Goal: Transaction & Acquisition: Register for event/course

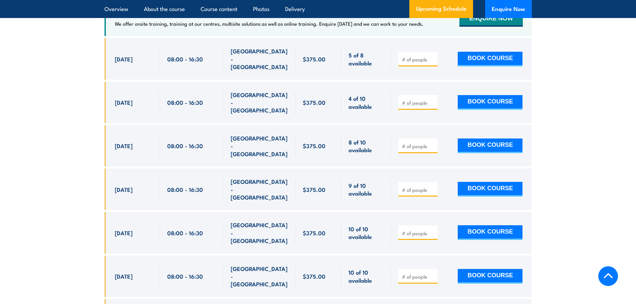
scroll to position [1215, 0]
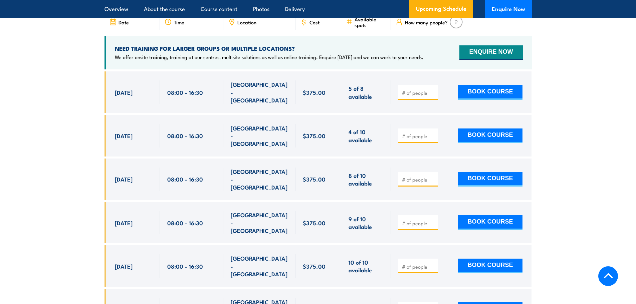
drag, startPoint x: 129, startPoint y: 164, endPoint x: 155, endPoint y: 162, distance: 26.8
click at [148, 168] on div "[DATE]" at bounding box center [134, 179] width 38 height 23
click at [415, 176] on input "number" at bounding box center [418, 179] width 33 height 7
type input "1"
click at [504, 172] on button "BOOK COURSE" at bounding box center [489, 179] width 65 height 15
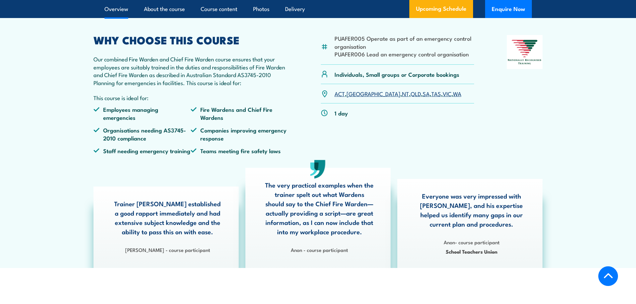
scroll to position [133, 0]
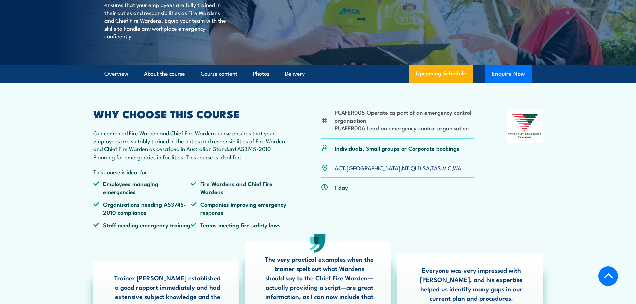
click at [508, 83] on button "Enquire Now" at bounding box center [508, 74] width 47 height 18
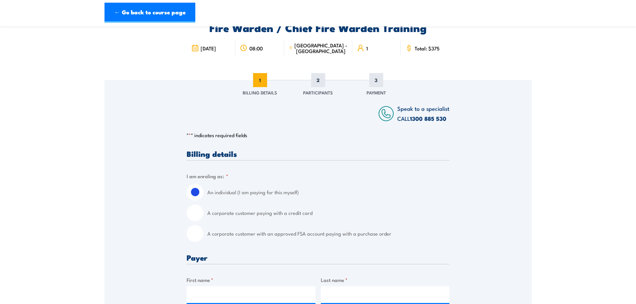
scroll to position [100, 0]
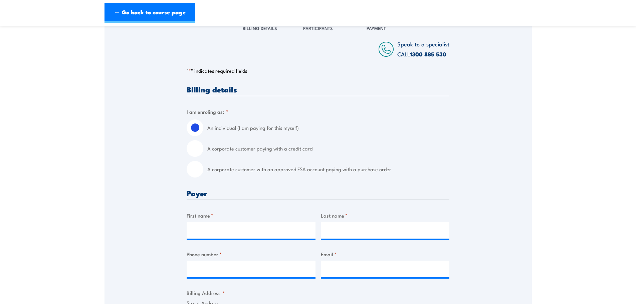
click at [198, 175] on input "A corporate customer with an approved FSA account paying with a purchase order" at bounding box center [195, 169] width 17 height 17
radio input "true"
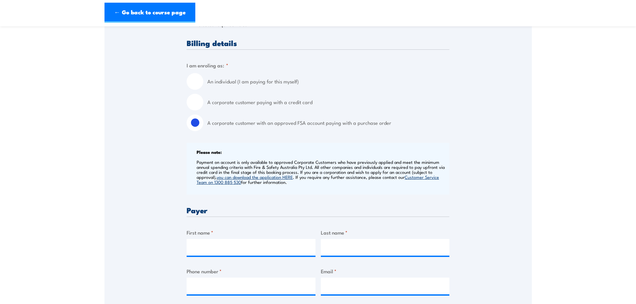
scroll to position [267, 0]
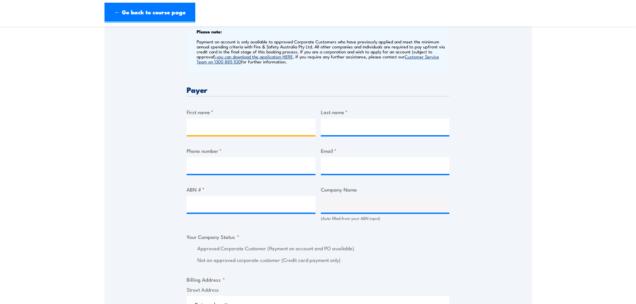
click at [211, 132] on input "First name *" at bounding box center [251, 126] width 129 height 17
type input "walid"
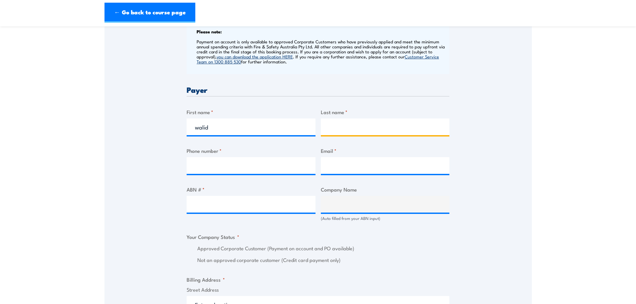
type input "hadaya"
type input "0242760105"
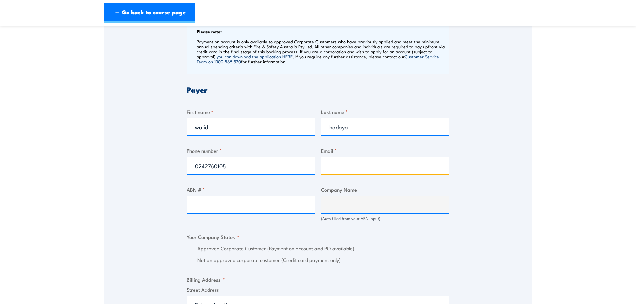
type input "walid.hadaya@mainfreight.com"
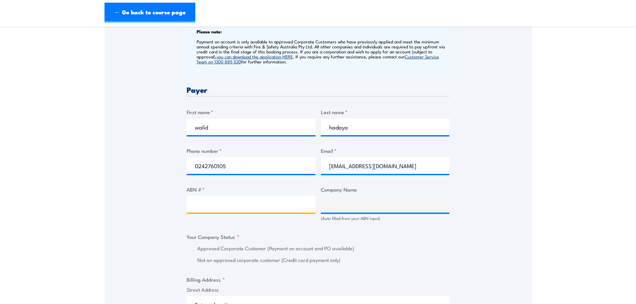
click at [212, 205] on input "ABN # *" at bounding box center [251, 204] width 129 height 17
click at [253, 210] on input "ABN # *" at bounding box center [251, 204] width 129 height 17
paste input "85 003 840 319"
type input "85 003 840 319"
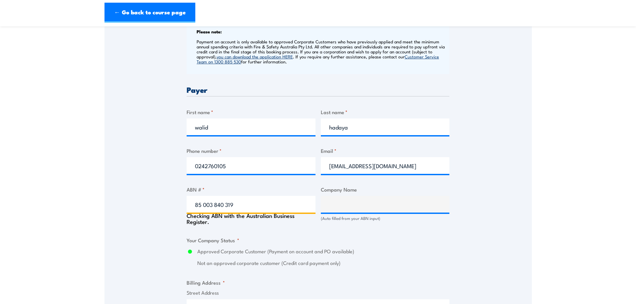
type input "MAINFREIGHT DISTRIBUTION PTY LIMITED"
radio input "true"
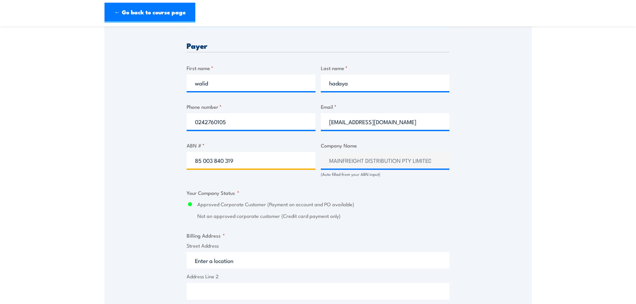
scroll to position [334, 0]
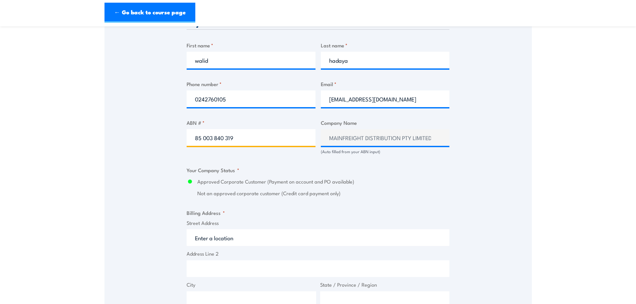
type input "85 003 840 319"
click at [383, 209] on div "Billing details I am enroling as: * An individual (I am paying for this myself)…" at bounding box center [318, 199] width 263 height 694
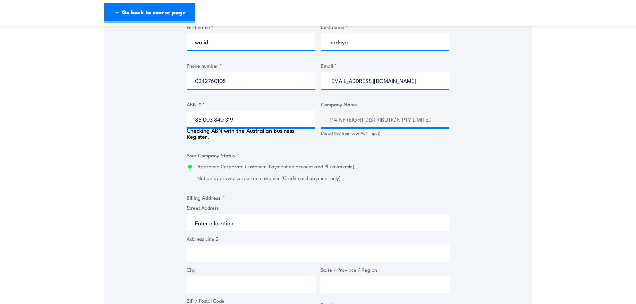
scroll to position [367, 0]
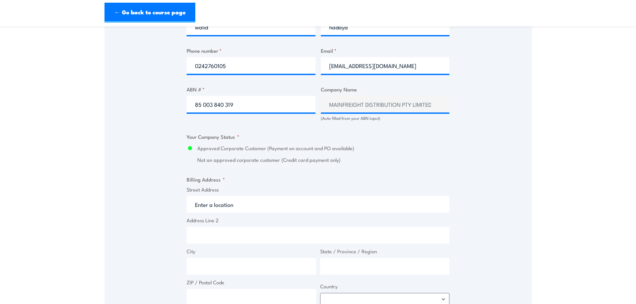
click at [228, 203] on input "Street Address" at bounding box center [318, 204] width 263 height 17
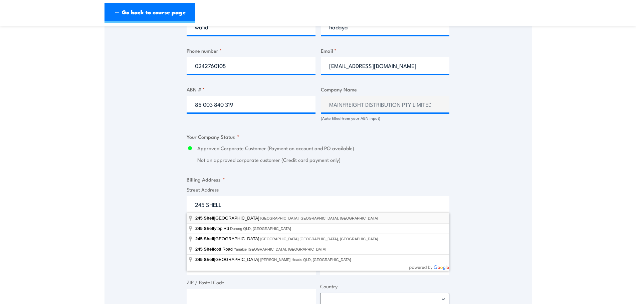
type input "245 Shellharbour Road, Port Kembla NSW, Australia"
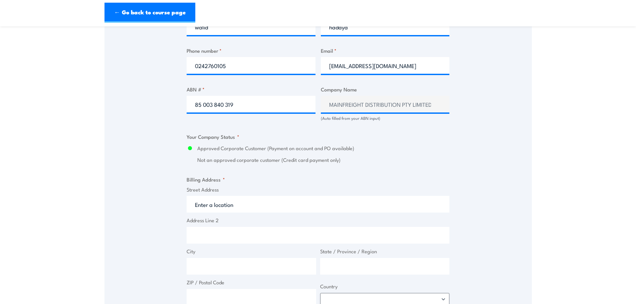
type input "245 Shellharbour Rd"
type input "Port Kembla"
type input "New South Wales"
type input "2505"
select select "Australia"
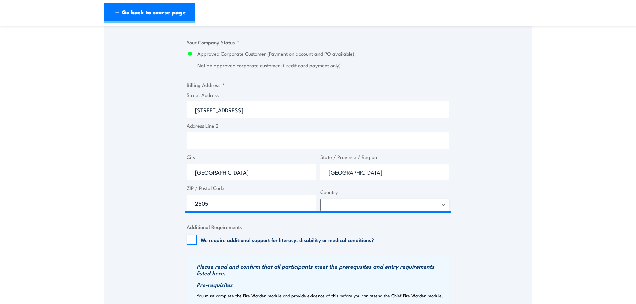
scroll to position [467, 0]
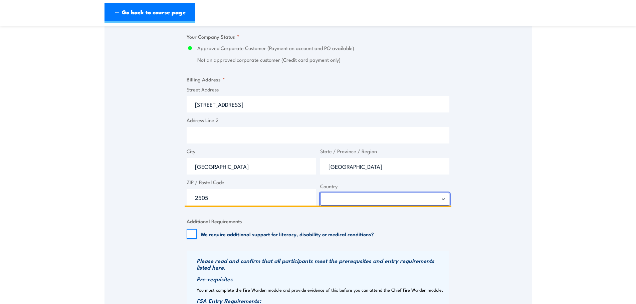
click at [351, 196] on select "Afghanistan Albania Algeria American Samoa Andorra Angola Anguilla Antarctica A…" at bounding box center [384, 199] width 129 height 13
click at [320, 193] on select "Afghanistan Albania Algeria American Samoa Andorra Angola Anguilla Antarctica A…" at bounding box center [384, 199] width 129 height 13
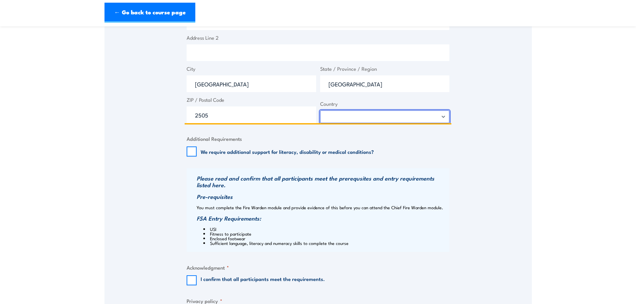
scroll to position [634, 0]
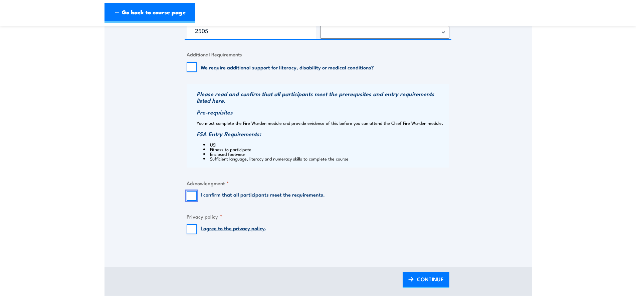
click at [192, 192] on input "I confirm that all participants meet the requirements." at bounding box center [192, 196] width 10 height 10
checkbox input "true"
click at [194, 228] on input "I agree to the privacy policy ." at bounding box center [192, 229] width 10 height 10
checkbox input "true"
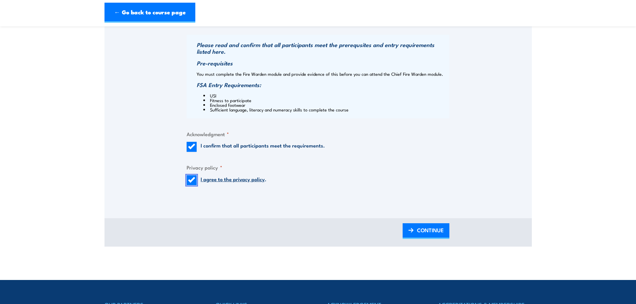
scroll to position [734, 0]
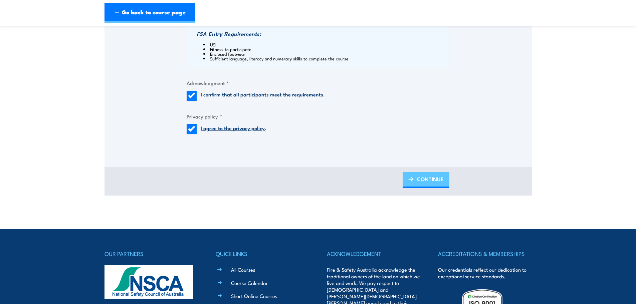
click at [440, 180] on span "CONTINUE" at bounding box center [430, 179] width 27 height 18
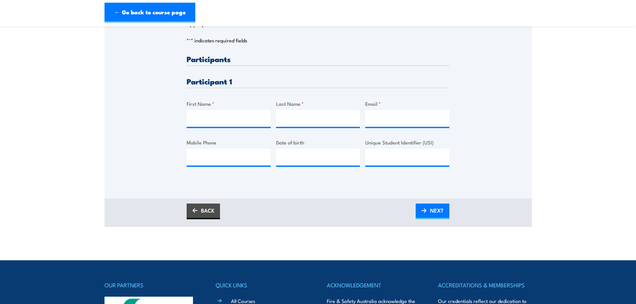
scroll to position [167, 0]
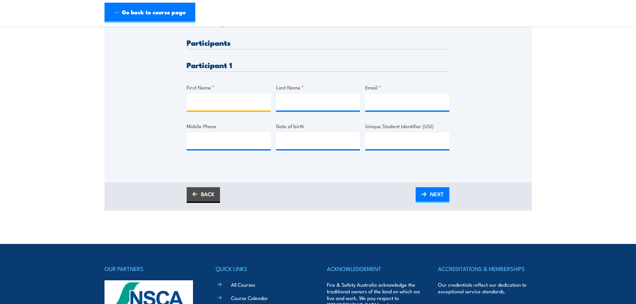
click at [203, 95] on input "First Name *" at bounding box center [229, 102] width 84 height 17
click at [241, 105] on input "First Name *" at bounding box center [229, 102] width 84 height 17
type input "ZANE"
type input "JUST"
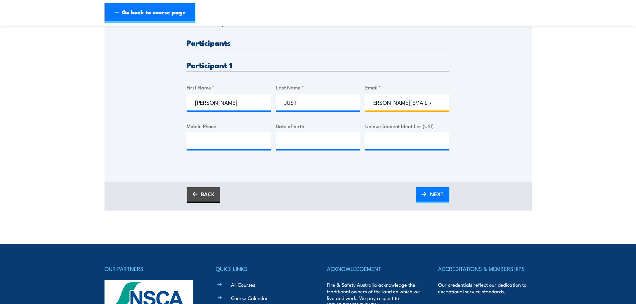
scroll to position [0, 10]
type input "zane.just@mainfreight.com"
click at [230, 138] on input "Mobile Phone" at bounding box center [229, 140] width 84 height 17
type input "0426851517"
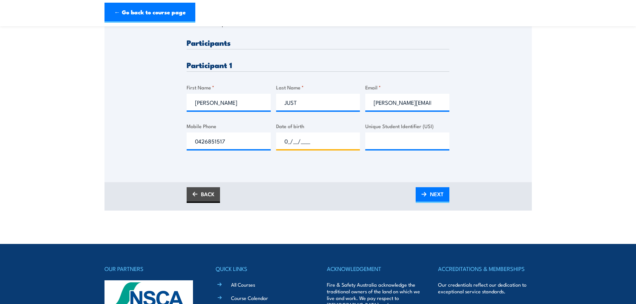
type input "01/__/____"
click at [308, 140] on input "__/__/____" at bounding box center [318, 140] width 84 height 17
type input "01/01/2001"
type input "vs972tlqhe"
click at [511, 158] on div "Please provide names and contact details for each of the participants below. No…" at bounding box center [317, 56] width 427 height 215
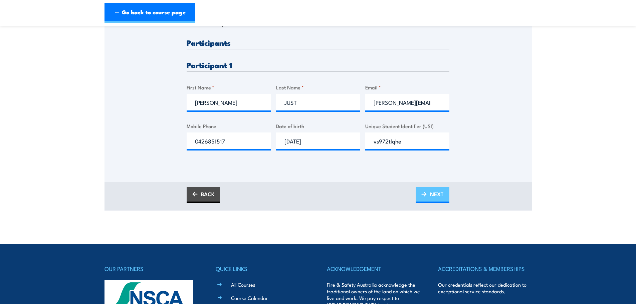
click at [444, 197] on link "NEXT" at bounding box center [432, 195] width 34 height 16
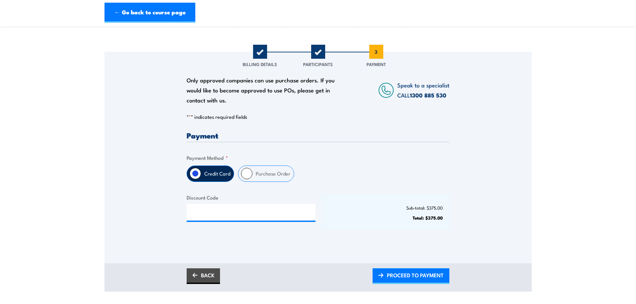
scroll to position [67, 0]
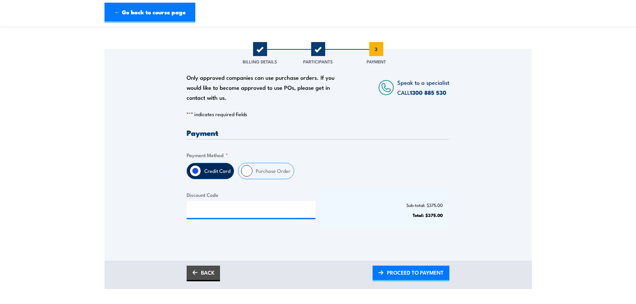
click at [280, 171] on label "Purchase Order" at bounding box center [272, 171] width 41 height 16
click at [252, 171] on input "Purchase Order" at bounding box center [246, 170] width 11 height 11
radio input "true"
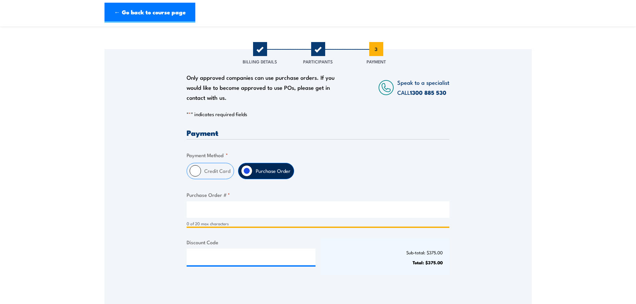
click at [234, 211] on input "Purchase Order # *" at bounding box center [318, 209] width 263 height 17
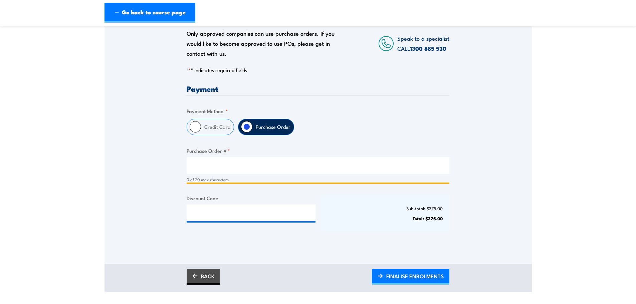
scroll to position [133, 0]
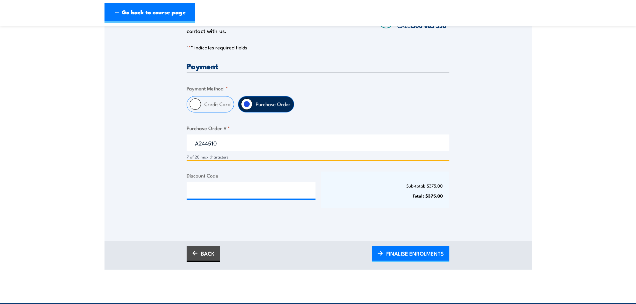
type input "A244510"
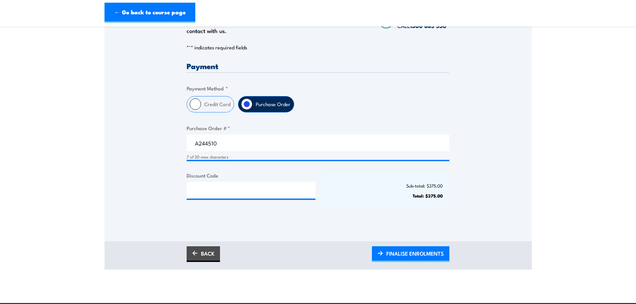
click at [403, 190] on div "Sub-total: $375.00 Total: $375.00" at bounding box center [385, 190] width 129 height 37
click at [418, 258] on span "FINALISE ENROLMENTS" at bounding box center [414, 254] width 57 height 18
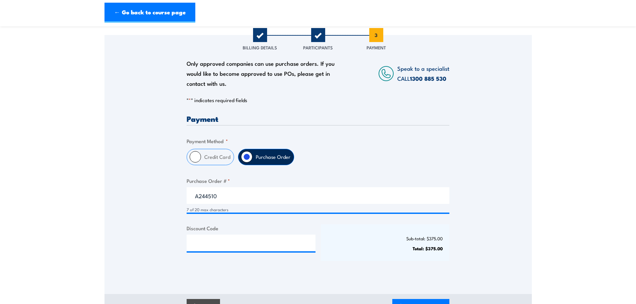
scroll to position [0, 0]
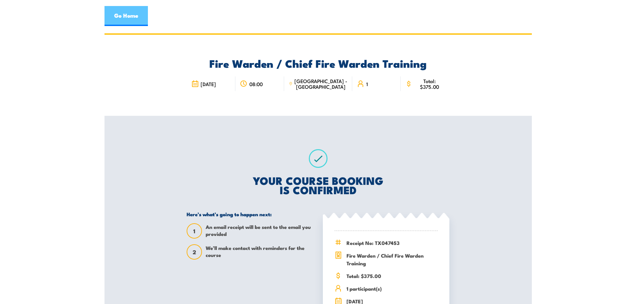
click at [130, 18] on link "Go Home" at bounding box center [125, 16] width 43 height 20
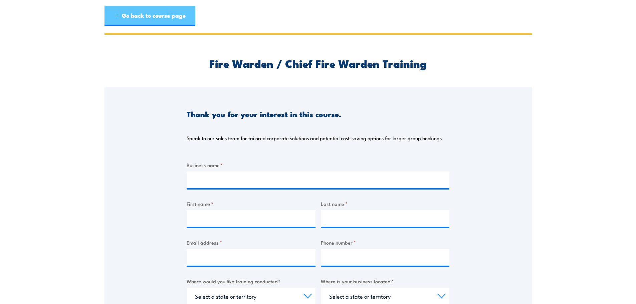
click at [141, 12] on link "← Go back to course page" at bounding box center [149, 16] width 91 height 20
click at [135, 21] on link "← Go back to course page" at bounding box center [149, 16] width 91 height 20
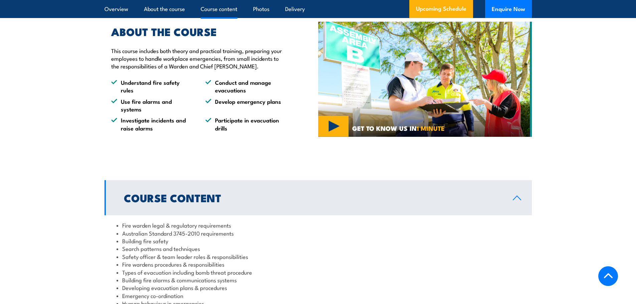
scroll to position [825, 0]
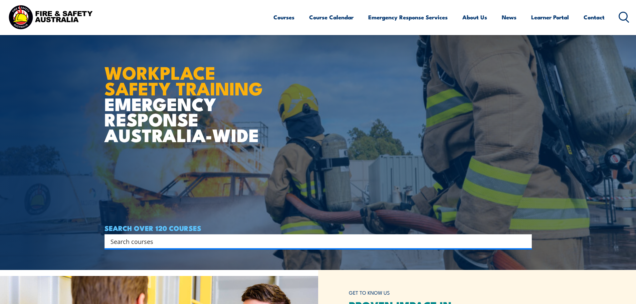
scroll to position [33, 0]
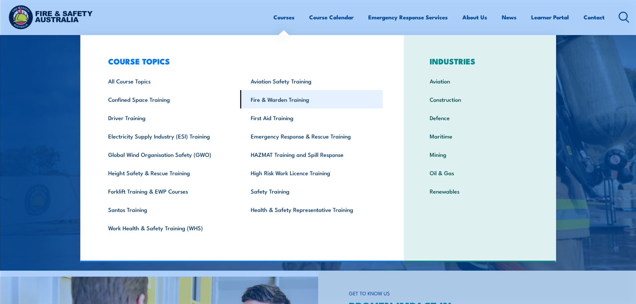
click at [293, 98] on link "Fire & Warden Training" at bounding box center [311, 99] width 142 height 18
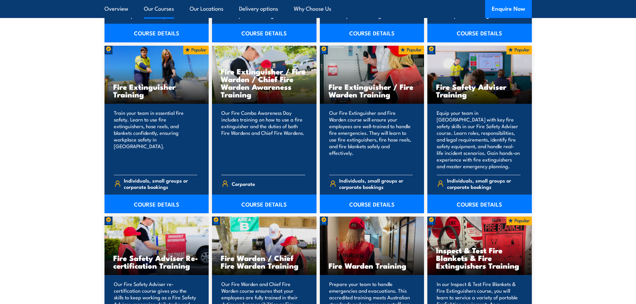
scroll to position [534, 0]
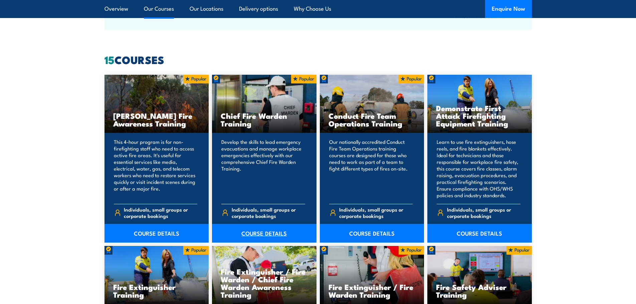
click at [275, 233] on link "COURSE DETAILS" at bounding box center [264, 233] width 104 height 19
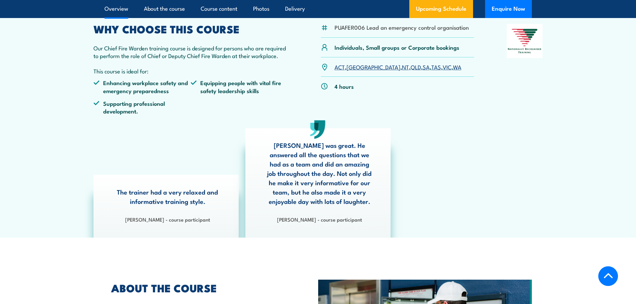
scroll to position [234, 0]
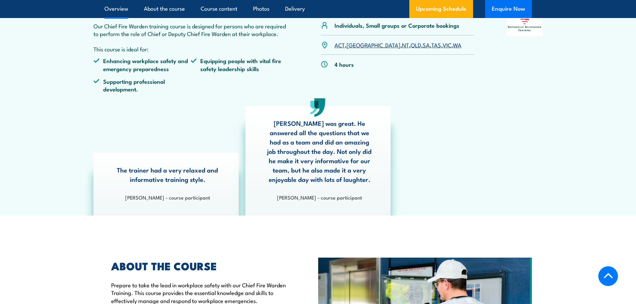
click at [510, 12] on button "Enquire Now" at bounding box center [508, 9] width 47 height 18
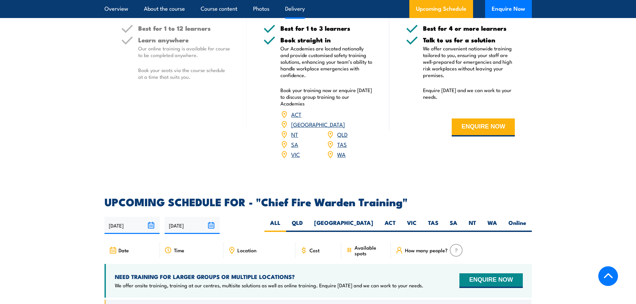
scroll to position [1001, 0]
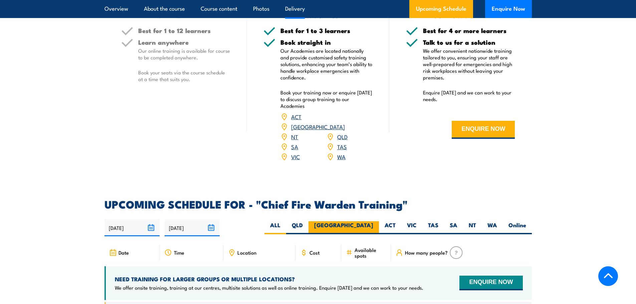
click at [362, 222] on label "[GEOGRAPHIC_DATA]" at bounding box center [343, 227] width 70 height 13
click at [373, 222] on input "[GEOGRAPHIC_DATA]" at bounding box center [375, 223] width 4 height 4
radio input "true"
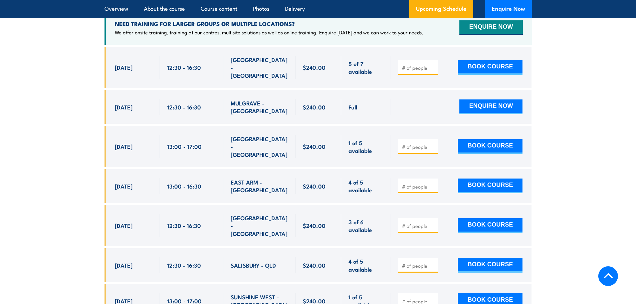
scroll to position [1268, 0]
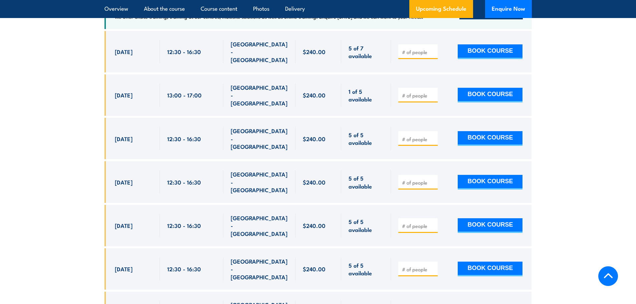
scroll to position [1224, 0]
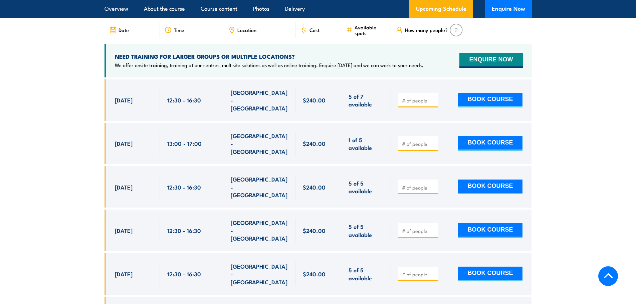
click at [412, 270] on span at bounding box center [417, 274] width 35 height 8
click at [411, 271] on input "number" at bounding box center [418, 274] width 33 height 7
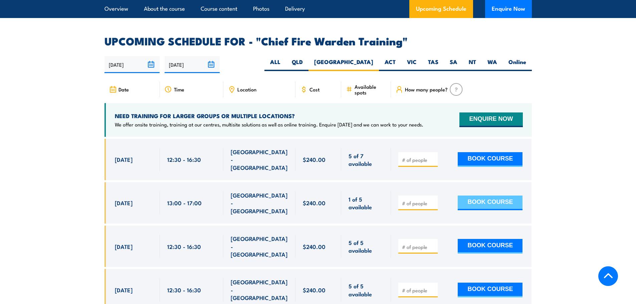
scroll to position [1290, 0]
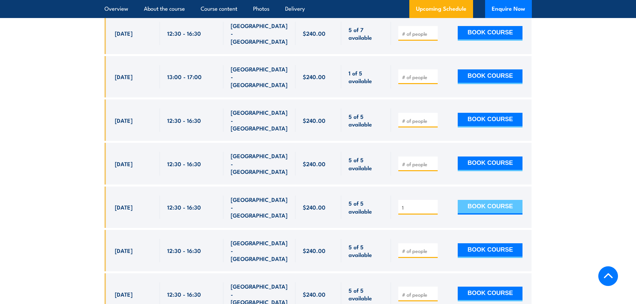
type input "1"
click at [482, 200] on button "BOOK COURSE" at bounding box center [489, 207] width 65 height 15
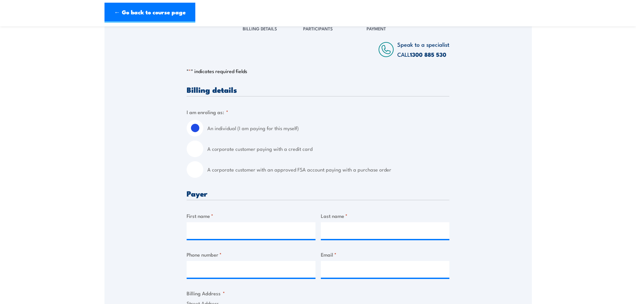
scroll to position [100, 0]
click at [204, 171] on div "A corporate customer with an approved FSA account paying with a purchase order" at bounding box center [318, 169] width 263 height 17
click at [199, 173] on input "A corporate customer with an approved FSA account paying with a purchase order" at bounding box center [195, 169] width 17 height 17
radio input "true"
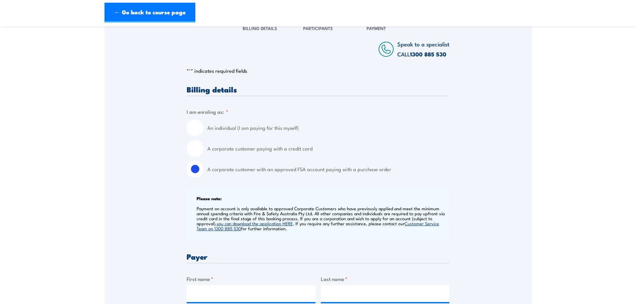
scroll to position [267, 0]
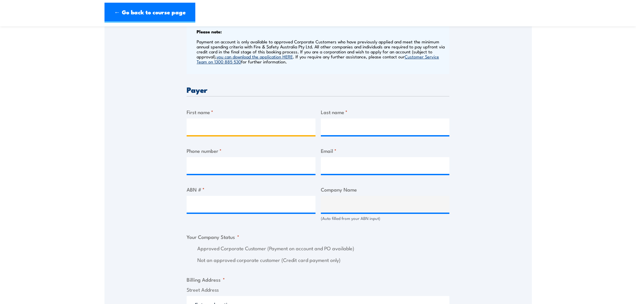
click at [236, 127] on input "First name *" at bounding box center [251, 126] width 129 height 17
type input "walid"
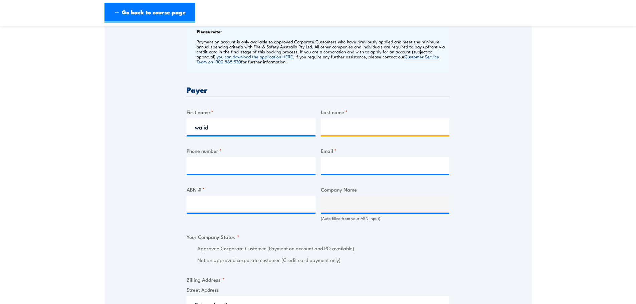
type input "hadaya"
type input "0242760105"
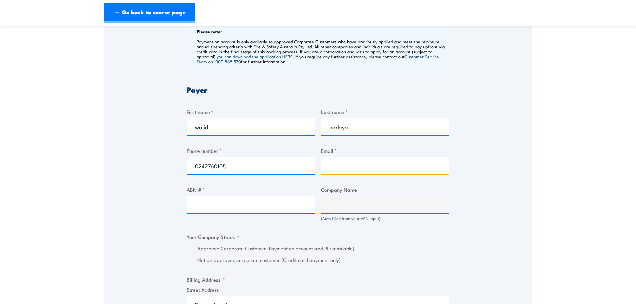
type input "walid.hadaya@mainfreight.com"
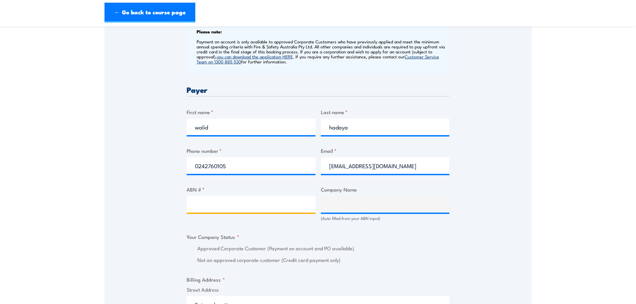
click at [217, 201] on input "ABN # *" at bounding box center [251, 204] width 129 height 17
paste input "85 003 840 319"
type input "85 003 840 319"
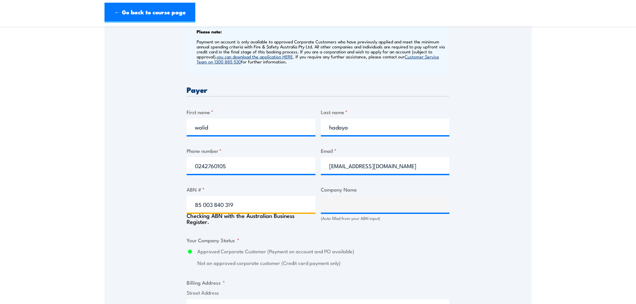
type input "MAINFREIGHT DISTRIBUTION PTY LIMITED"
radio input "true"
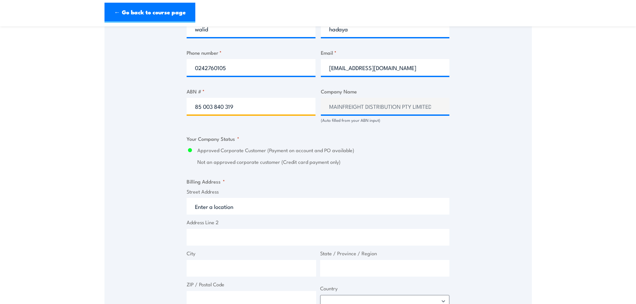
scroll to position [367, 0]
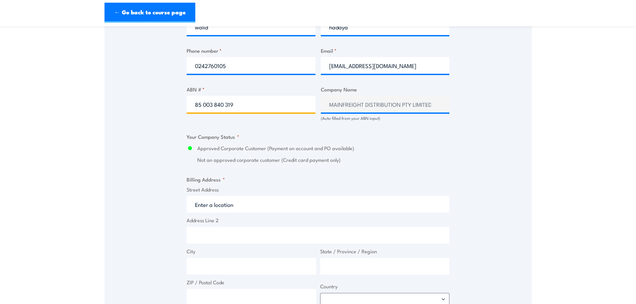
type input "85 003 840 319"
click at [240, 207] on input "Street Address" at bounding box center [318, 204] width 263 height 17
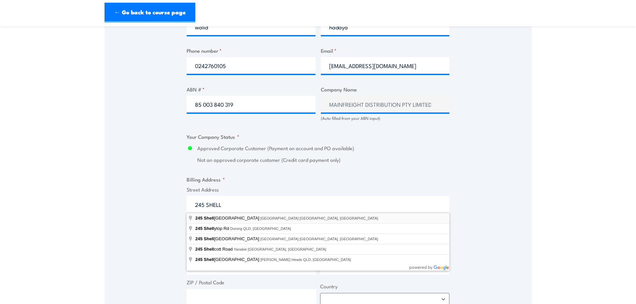
type input "245 Shellharbour Road, Port Kembla NSW, Australia"
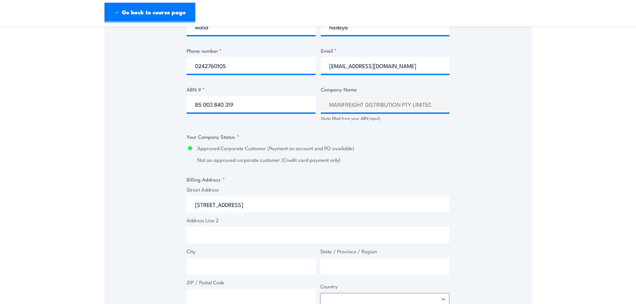
type input "245 Shellharbour Rd"
type input "Port Kembla"
type input "New South Wales"
type input "2505"
select select "Australia"
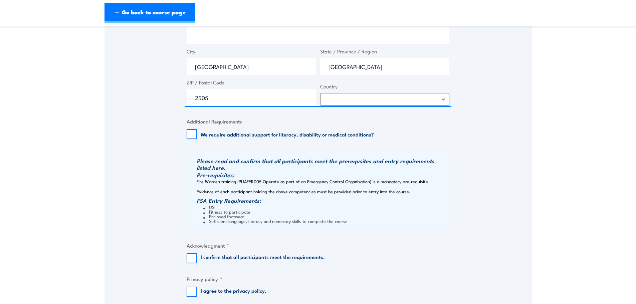
scroll to position [567, 0]
click at [188, 260] on input "I confirm that all participants meet the requirements." at bounding box center [192, 258] width 10 height 10
checkbox input "true"
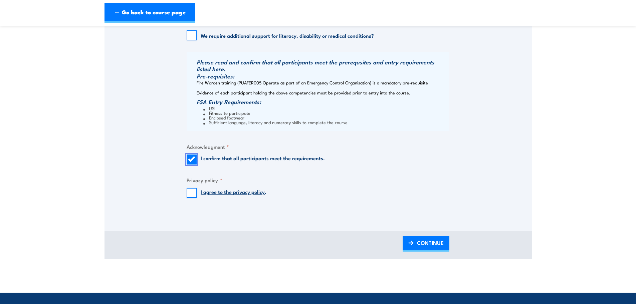
scroll to position [667, 0]
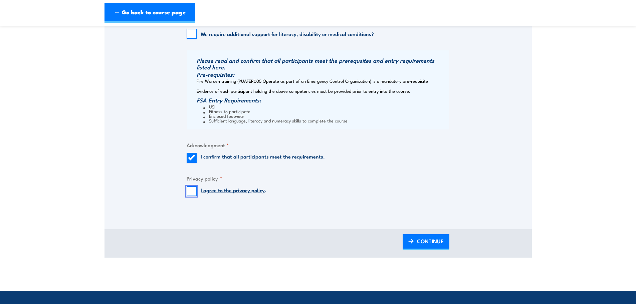
click at [194, 191] on input "I agree to the privacy policy ." at bounding box center [192, 191] width 10 height 10
checkbox input "true"
click at [408, 239] on link "CONTINUE" at bounding box center [425, 242] width 47 height 16
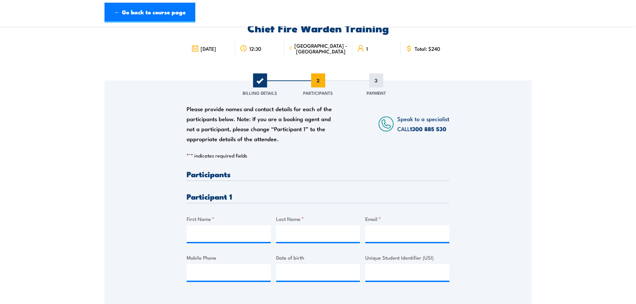
scroll to position [100, 0]
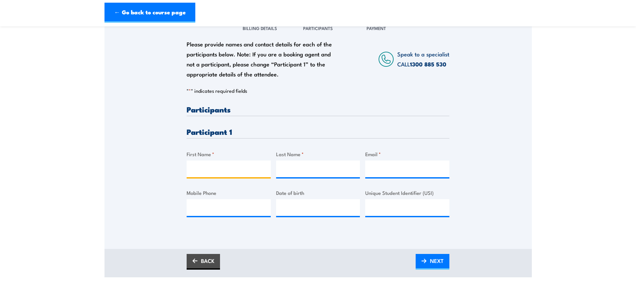
click at [231, 162] on input "First Name *" at bounding box center [229, 169] width 84 height 17
click at [239, 167] on input "HARRISON WRIGHT" at bounding box center [229, 169] width 84 height 17
type input "HARRISON"
type input "WRIGHT"
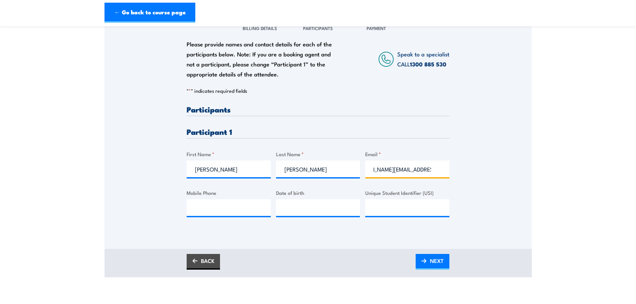
scroll to position [0, 26]
type input "Harrison.wright@mainfreight.com"
click at [221, 210] on input "Mobile Phone" at bounding box center [229, 207] width 84 height 17
type input "0424750982"
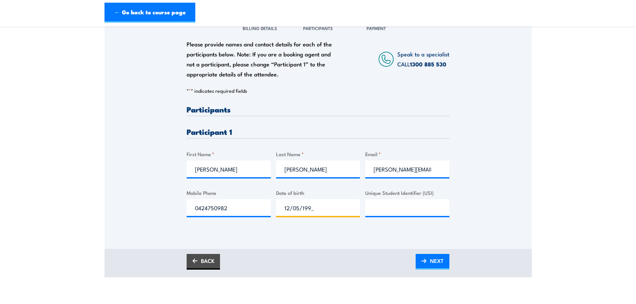
type input "12/05/1996"
type input "ptg8bz"
click at [422, 212] on input "ptg8bz" at bounding box center [407, 207] width 84 height 17
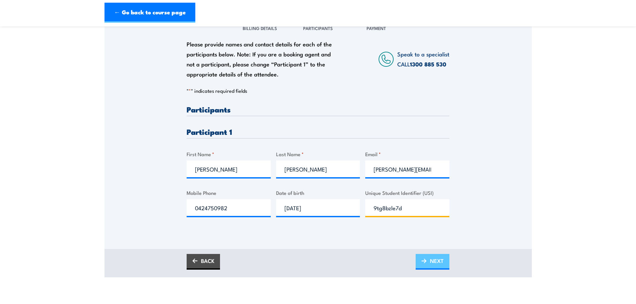
type input "9tg8bzle7d"
click at [441, 265] on span "NEXT" at bounding box center [437, 261] width 14 height 18
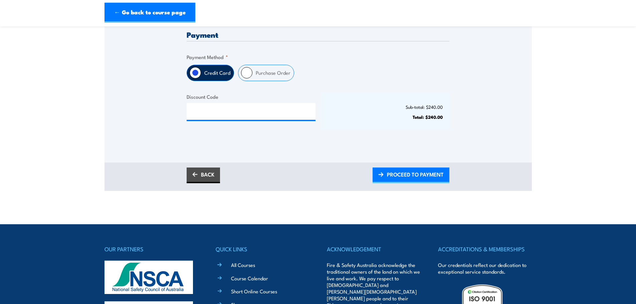
scroll to position [100, 0]
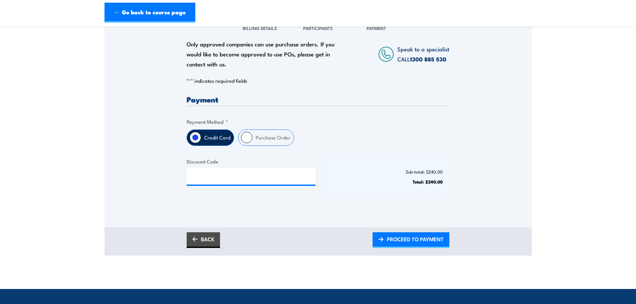
click at [272, 134] on label "Purchase Order" at bounding box center [272, 138] width 41 height 16
click at [252, 134] on input "Purchase Order" at bounding box center [246, 137] width 11 height 11
radio input "true"
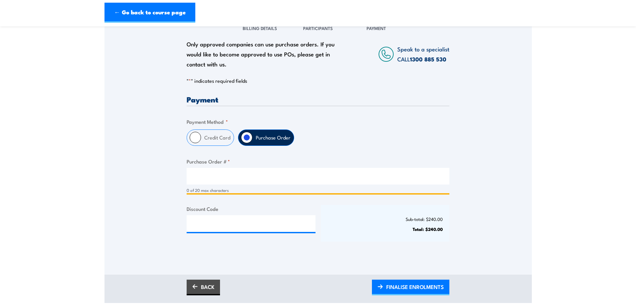
click at [252, 176] on input "Purchase Order # *" at bounding box center [318, 176] width 263 height 17
type input "a244511"
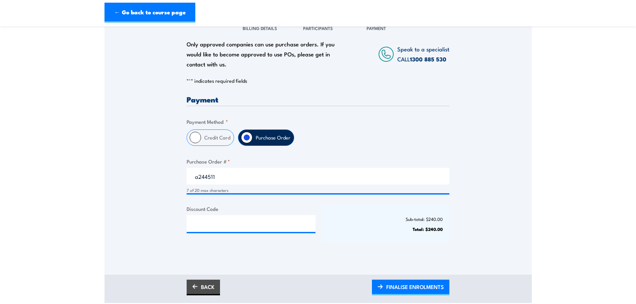
click at [284, 204] on div "Payment Only approved companies can use purchase orders. If you would like to b…" at bounding box center [318, 174] width 263 height 158
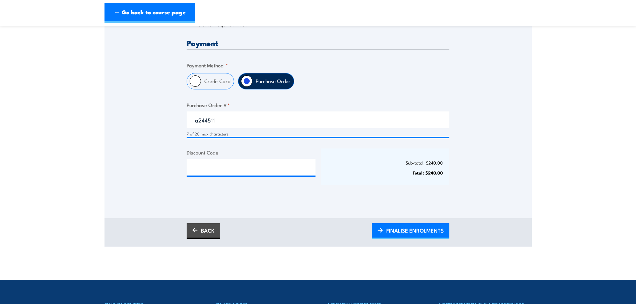
scroll to position [167, 0]
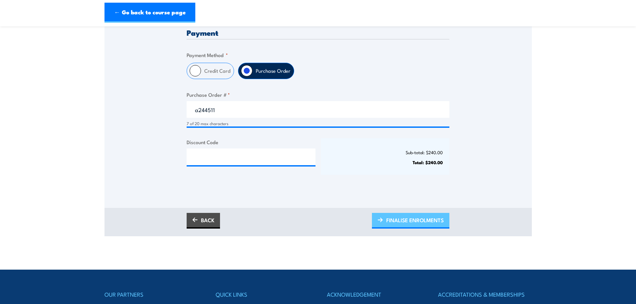
click at [435, 225] on span "FINALISE ENROLMENTS" at bounding box center [414, 220] width 57 height 18
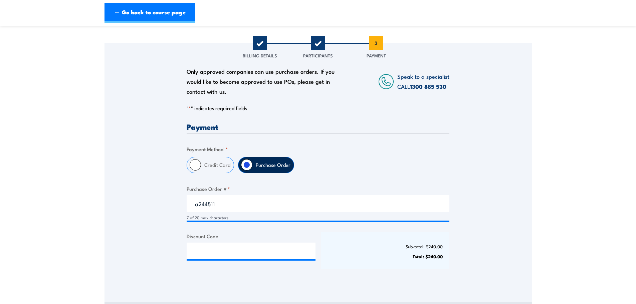
scroll to position [67, 0]
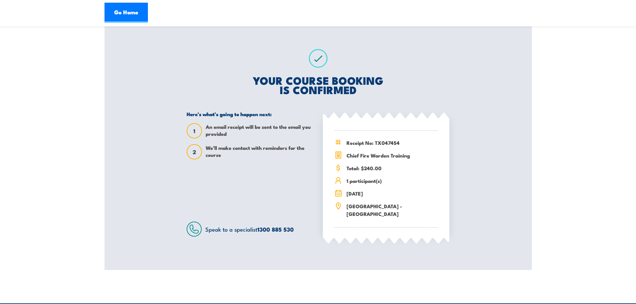
scroll to position [67, 0]
